Goal: Transaction & Acquisition: Purchase product/service

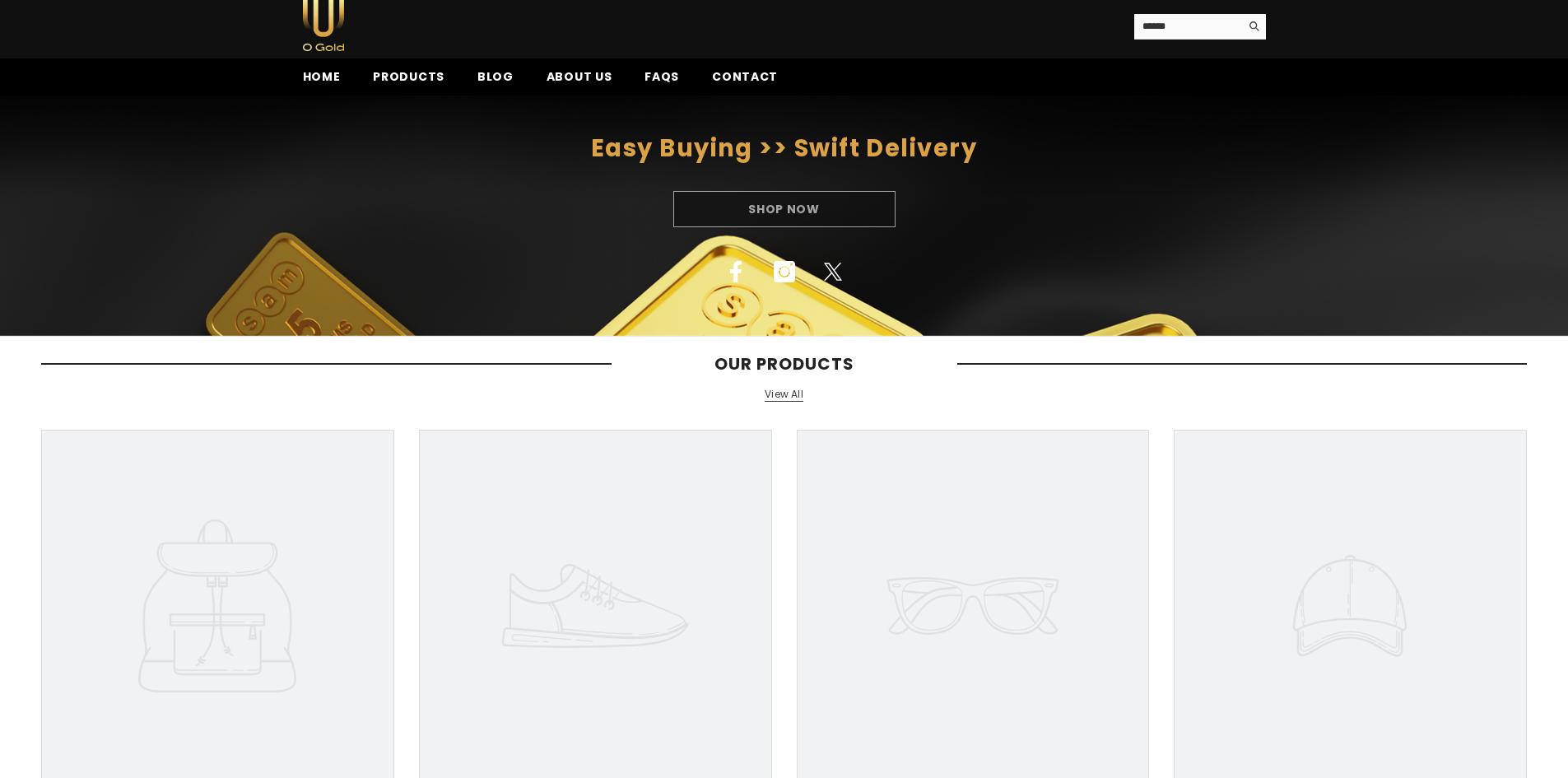
scroll to position [82, 0]
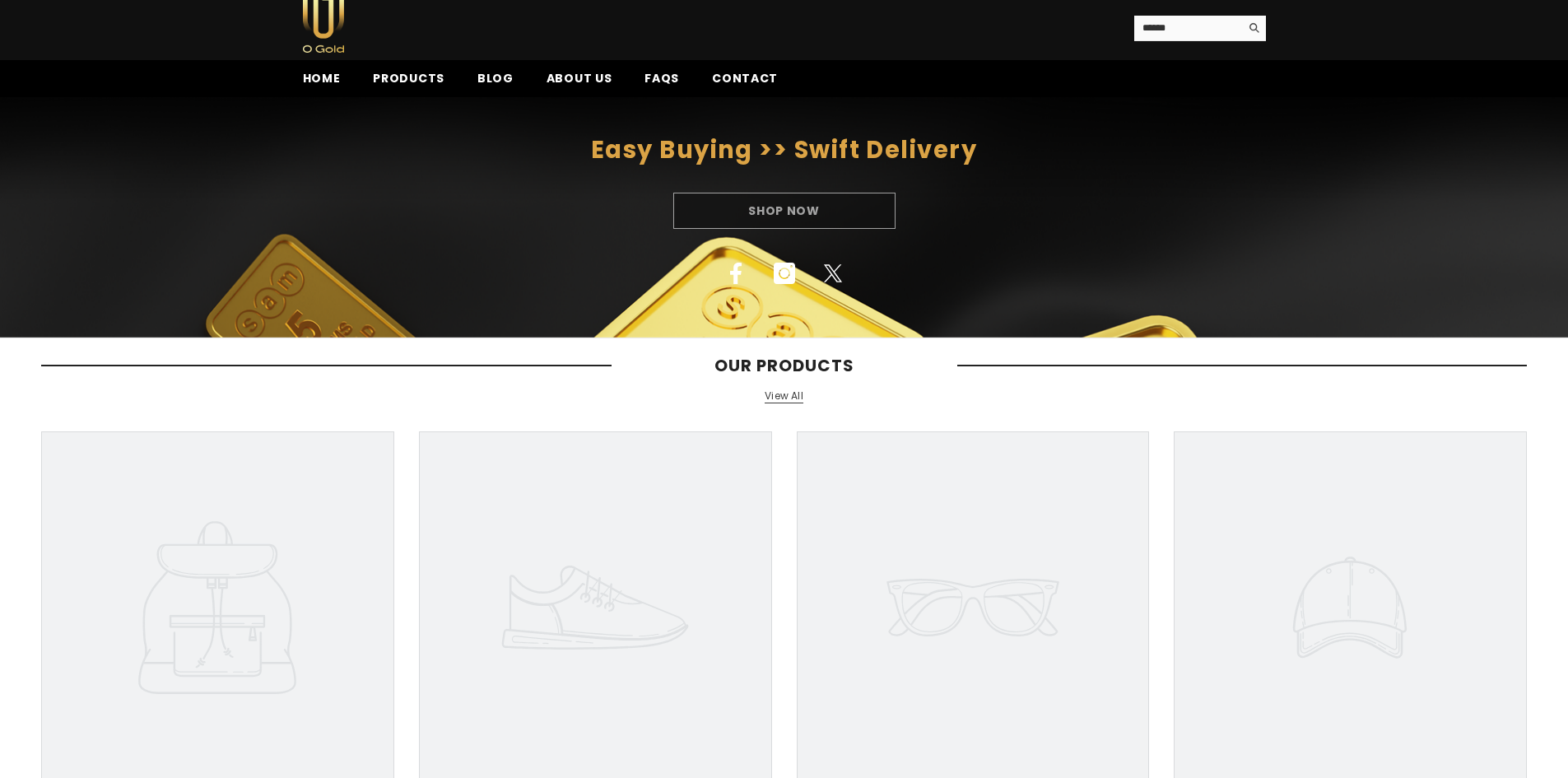
click at [784, 397] on link "View All" at bounding box center [784, 396] width 38 height 14
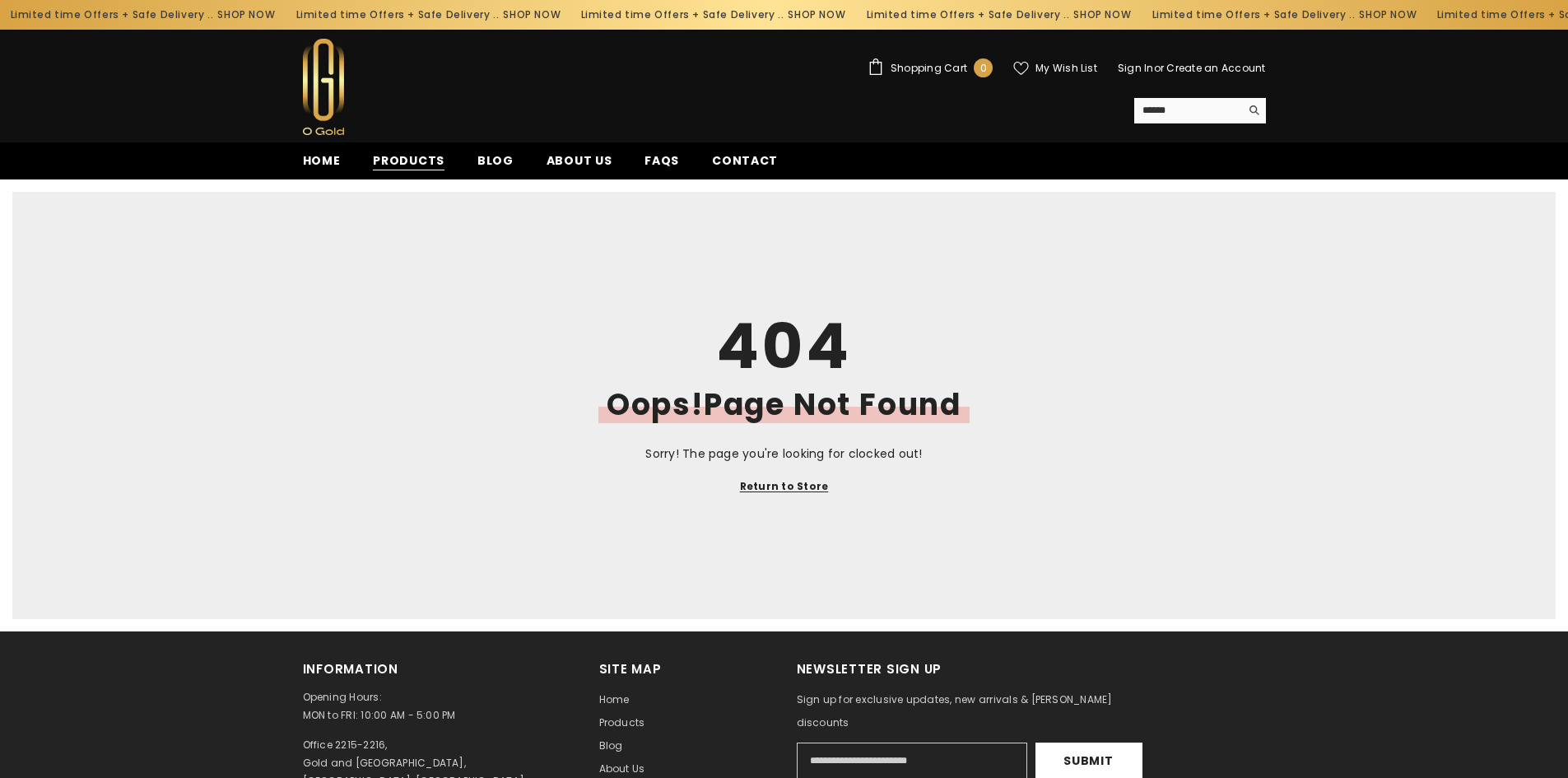
click at [405, 158] on span "Products" at bounding box center [409, 160] width 71 height 17
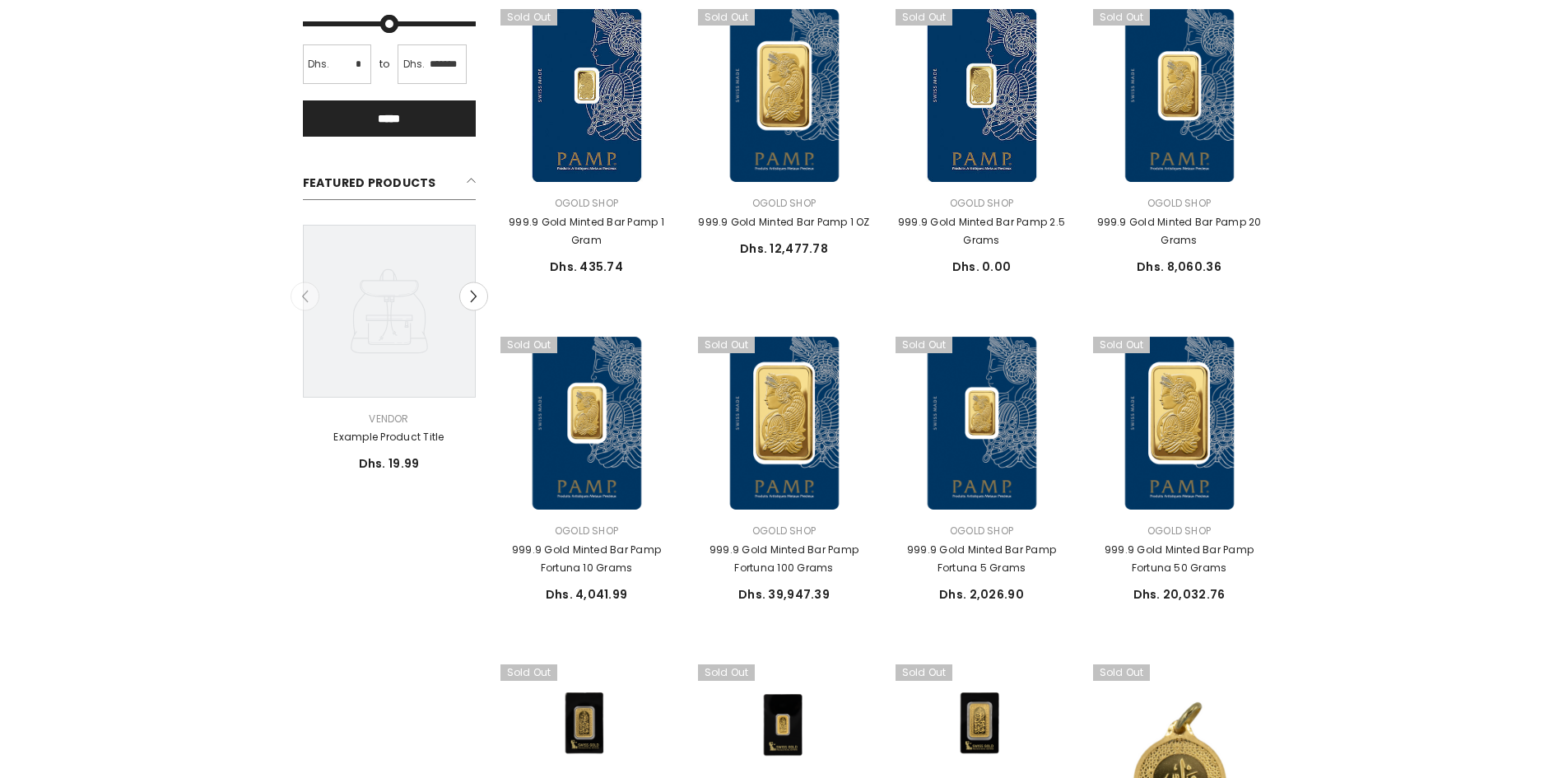
scroll to position [411, 0]
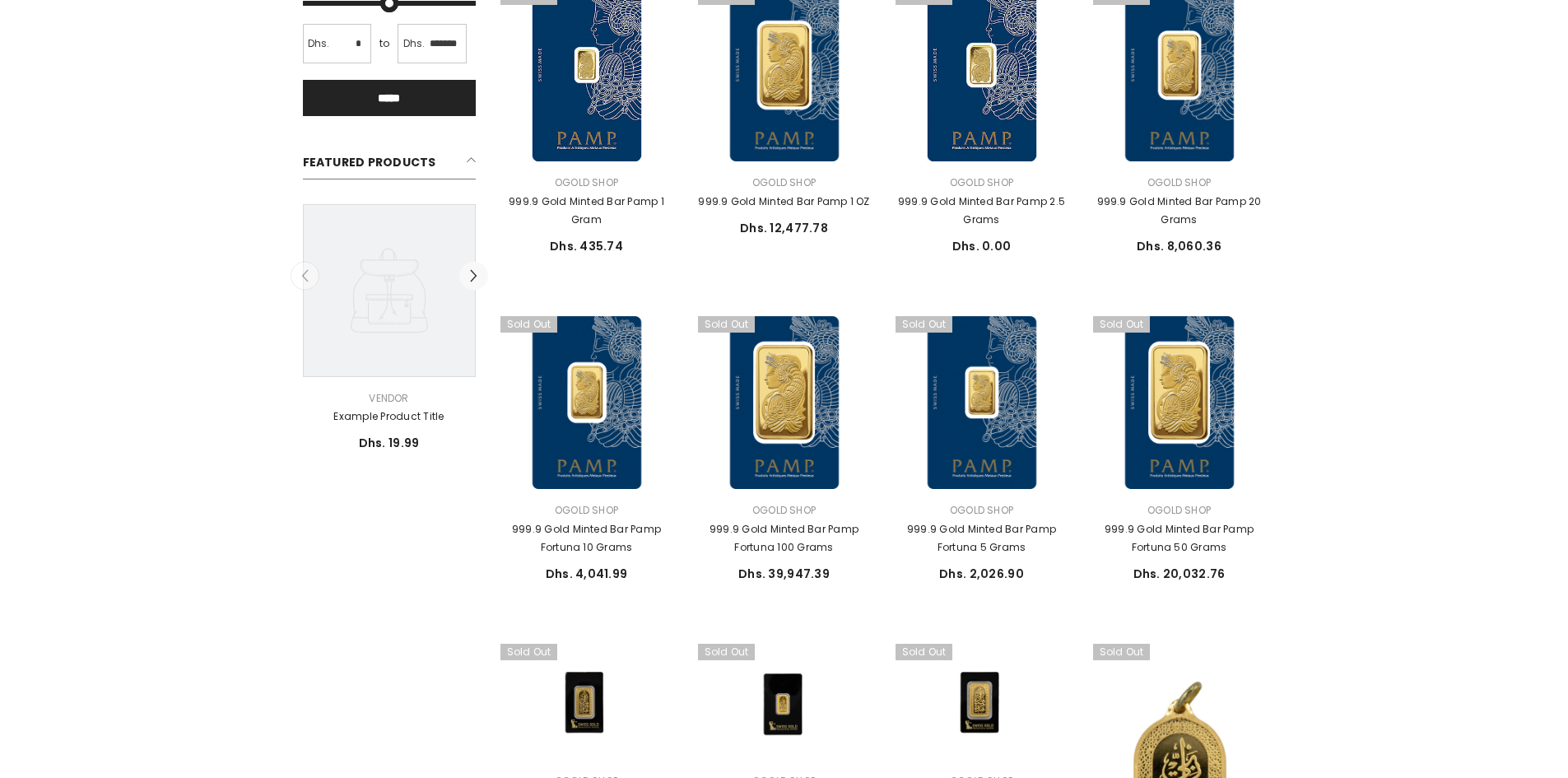
click at [482, 271] on button "Next" at bounding box center [474, 276] width 28 height 28
click at [401, 348] on icon at bounding box center [389, 290] width 173 height 173
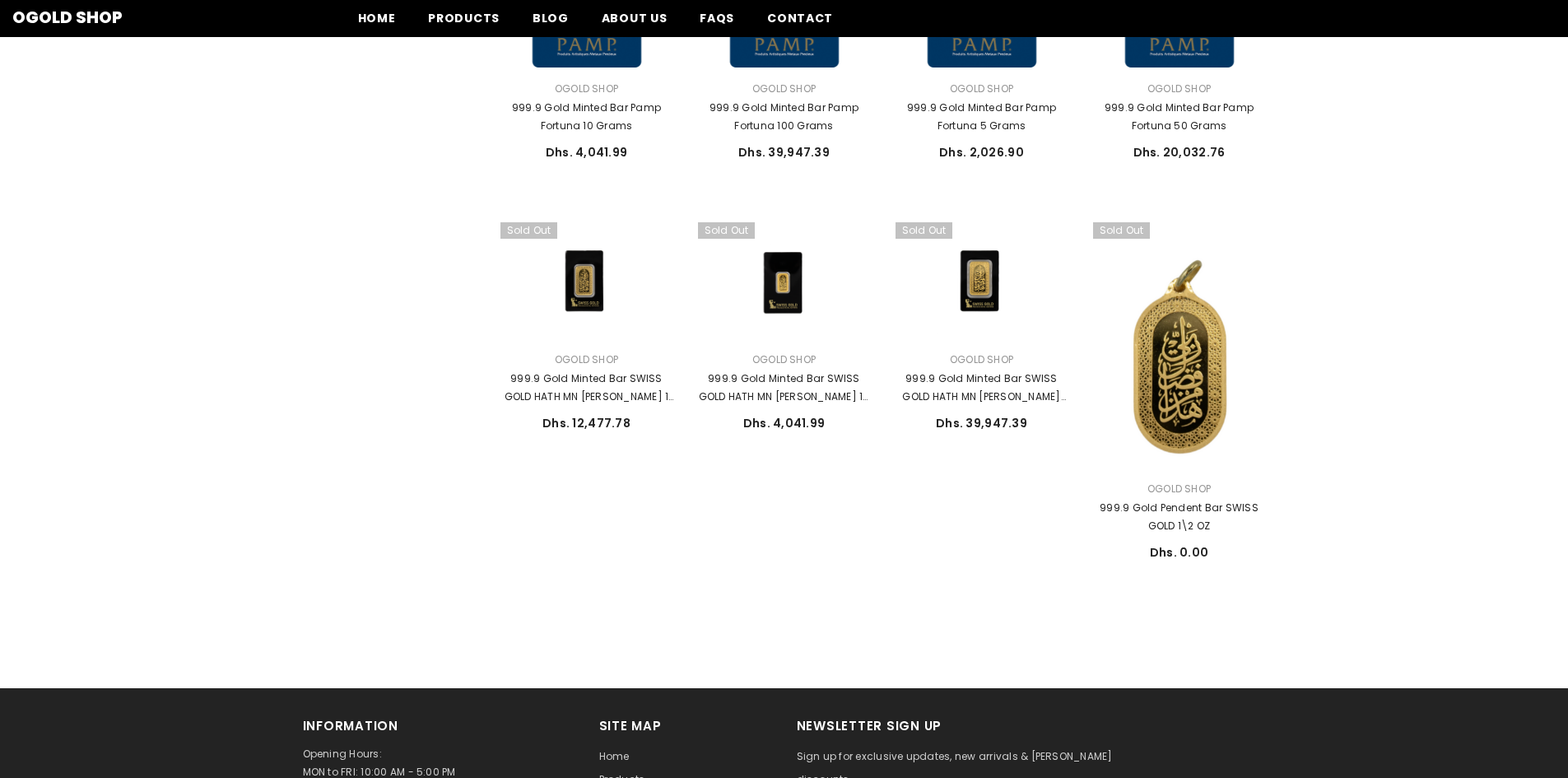
scroll to position [823, 0]
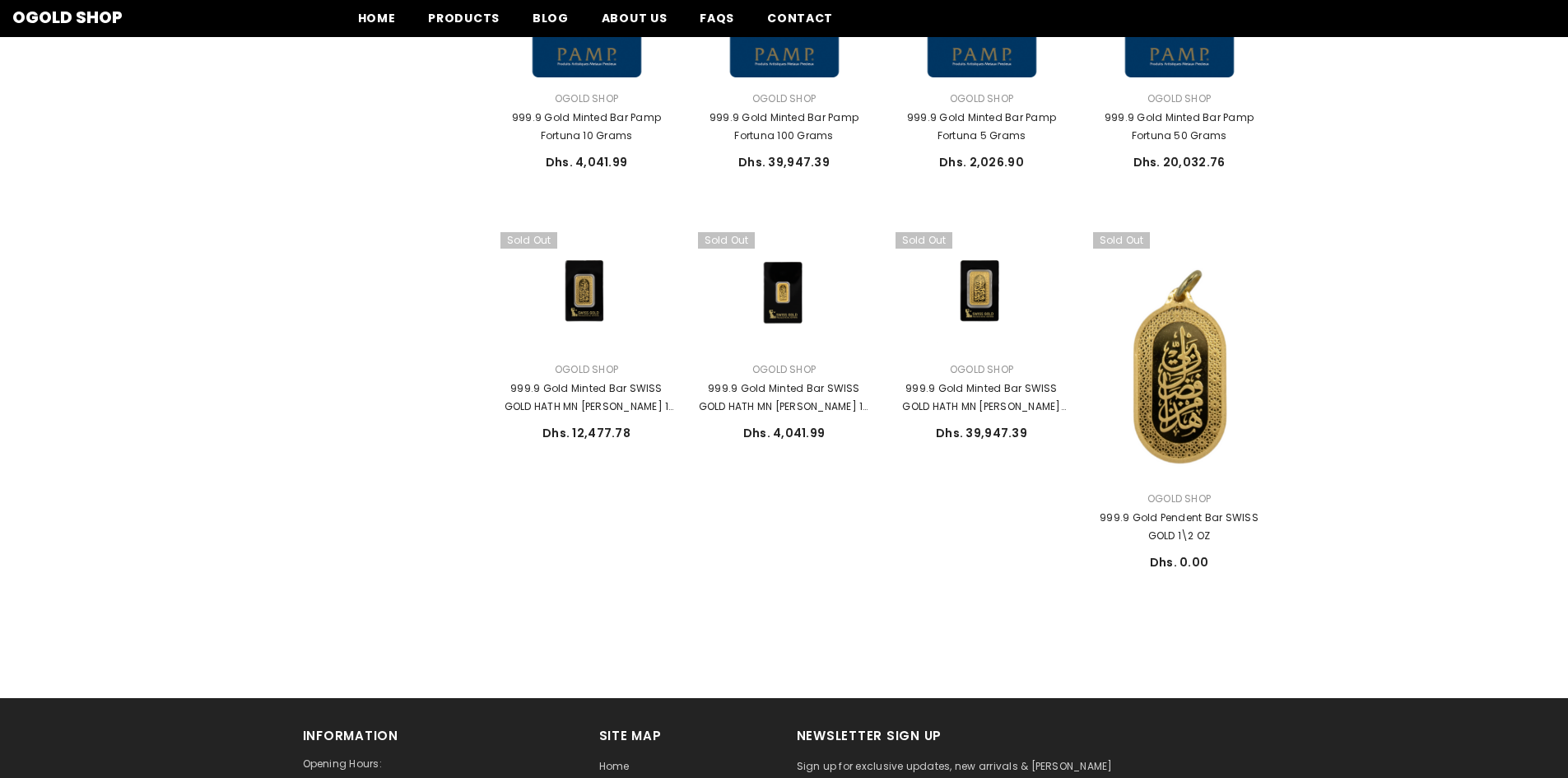
click at [1430, 327] on div "Close Sidebar Refined By Clear all 12 results Clear all Availability Out of sto…" at bounding box center [784, 27] width 1568 height 1211
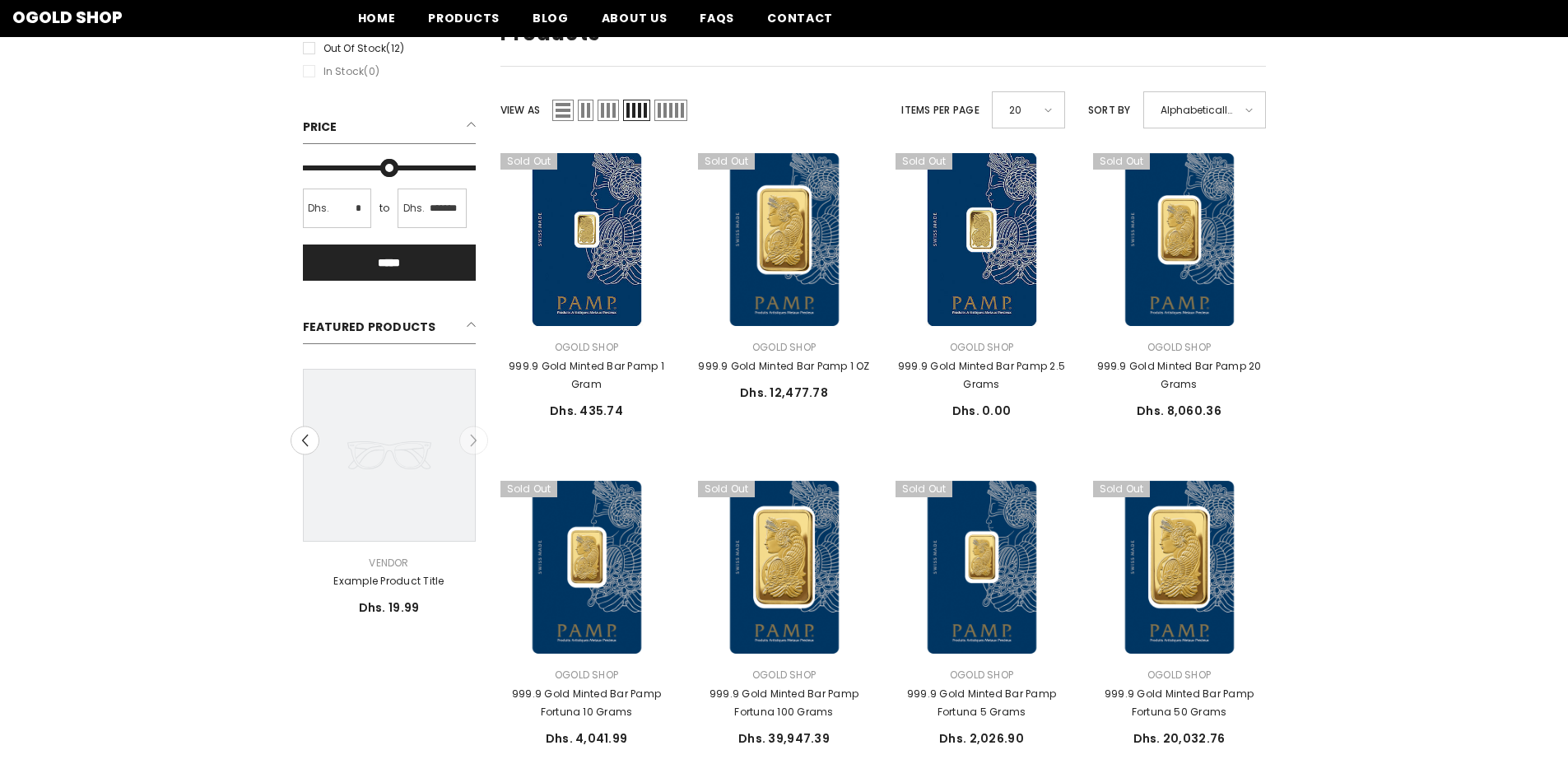
scroll to position [0, 0]
